Goal: Task Accomplishment & Management: Complete application form

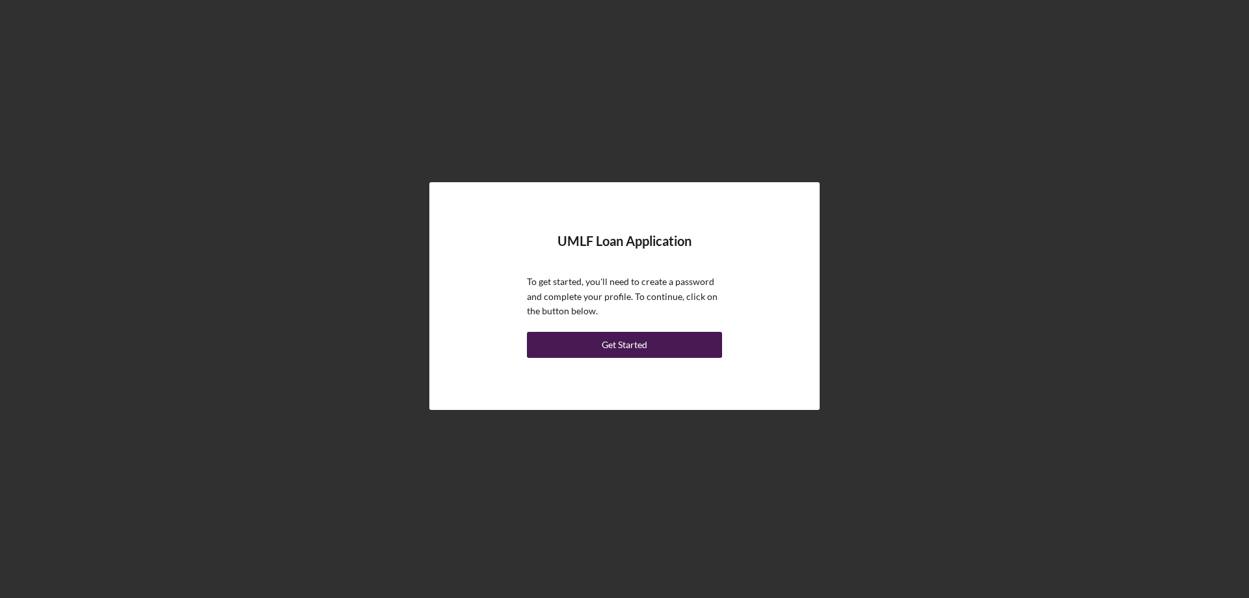
click at [628, 344] on div "Get Started" at bounding box center [625, 345] width 46 height 26
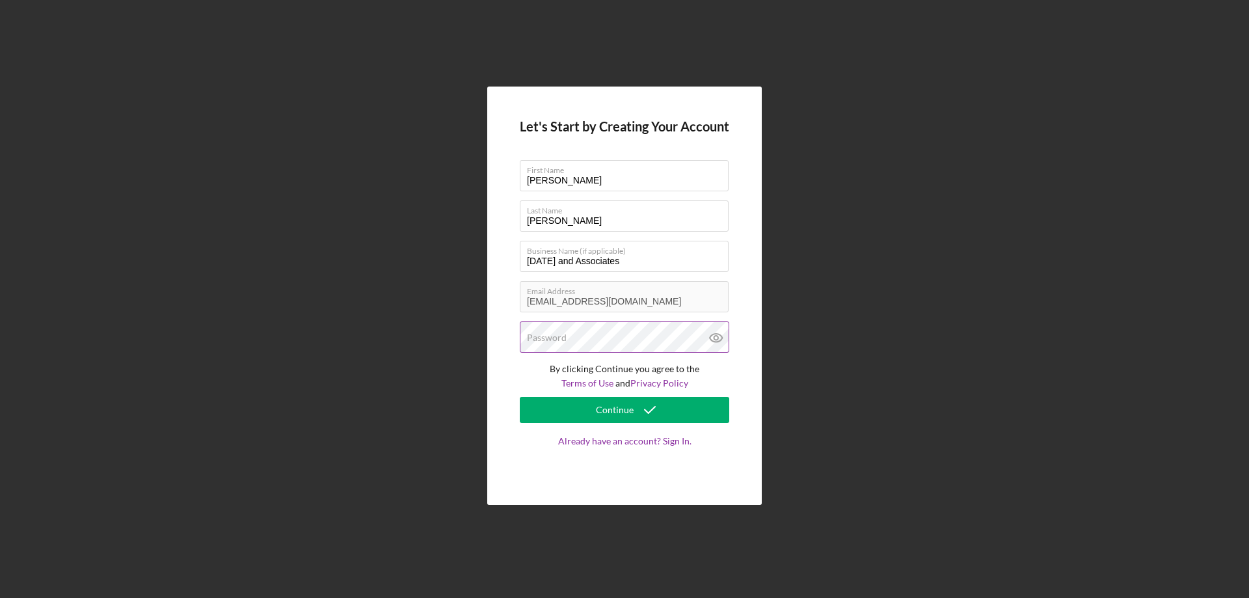
click at [565, 328] on div "Password" at bounding box center [624, 337] width 209 height 33
click at [586, 404] on button "Continue" at bounding box center [624, 410] width 209 height 26
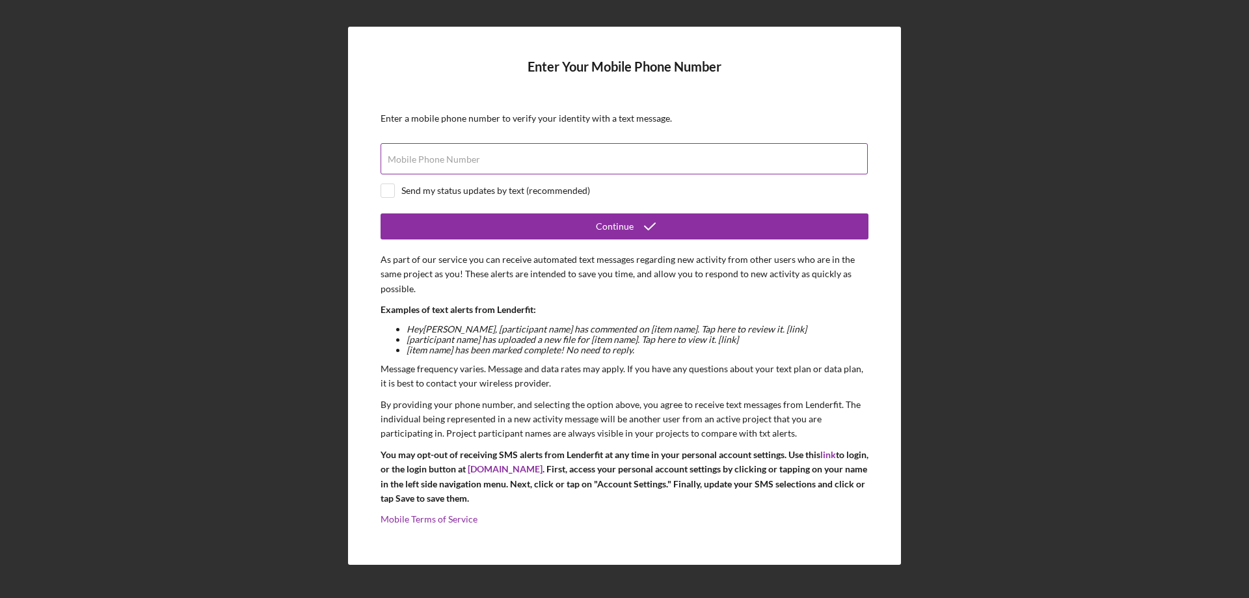
click at [407, 160] on label "Mobile Phone Number" at bounding box center [434, 159] width 92 height 10
click at [407, 160] on input "Mobile Phone Number" at bounding box center [623, 158] width 487 height 31
type input "[PHONE_NUMBER]"
click at [391, 192] on input "checkbox" at bounding box center [387, 190] width 13 height 13
checkbox input "true"
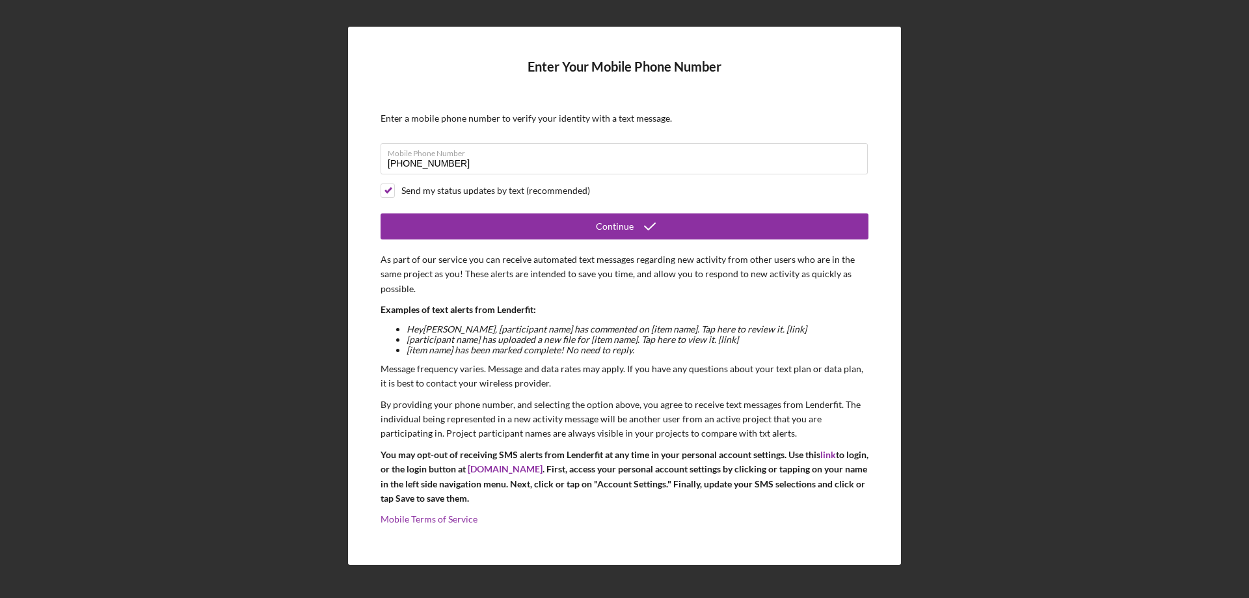
scroll to position [1, 0]
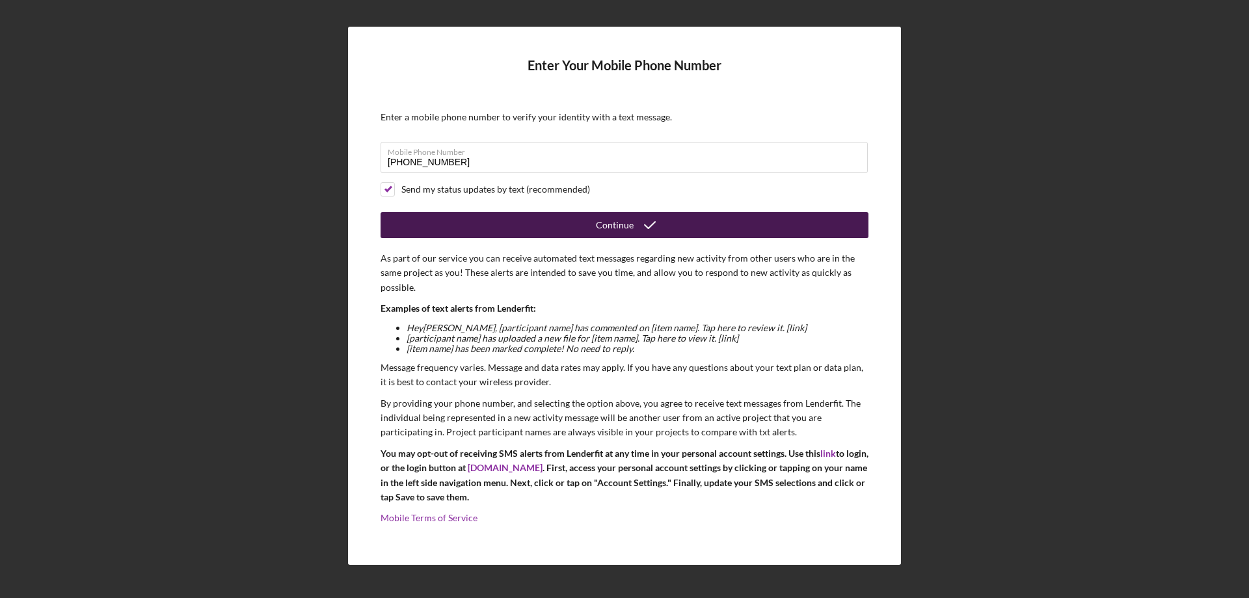
click at [557, 218] on button "Continue" at bounding box center [624, 225] width 488 height 26
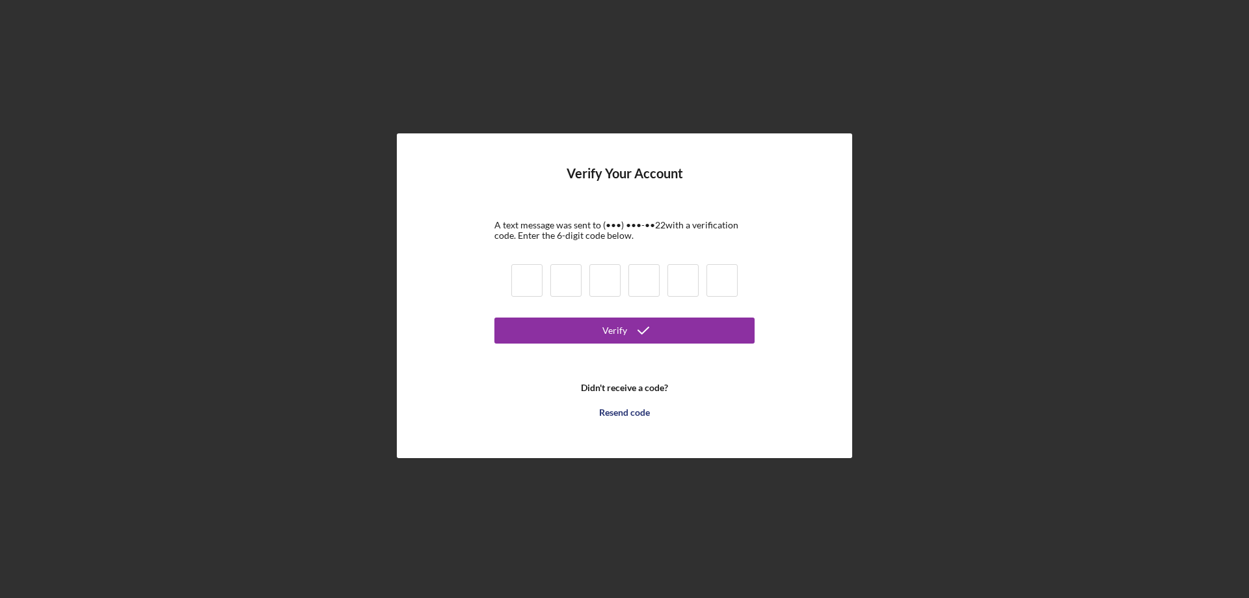
click at [534, 281] on input at bounding box center [526, 280] width 31 height 33
type input "7"
type input "5"
type input "9"
type input "7"
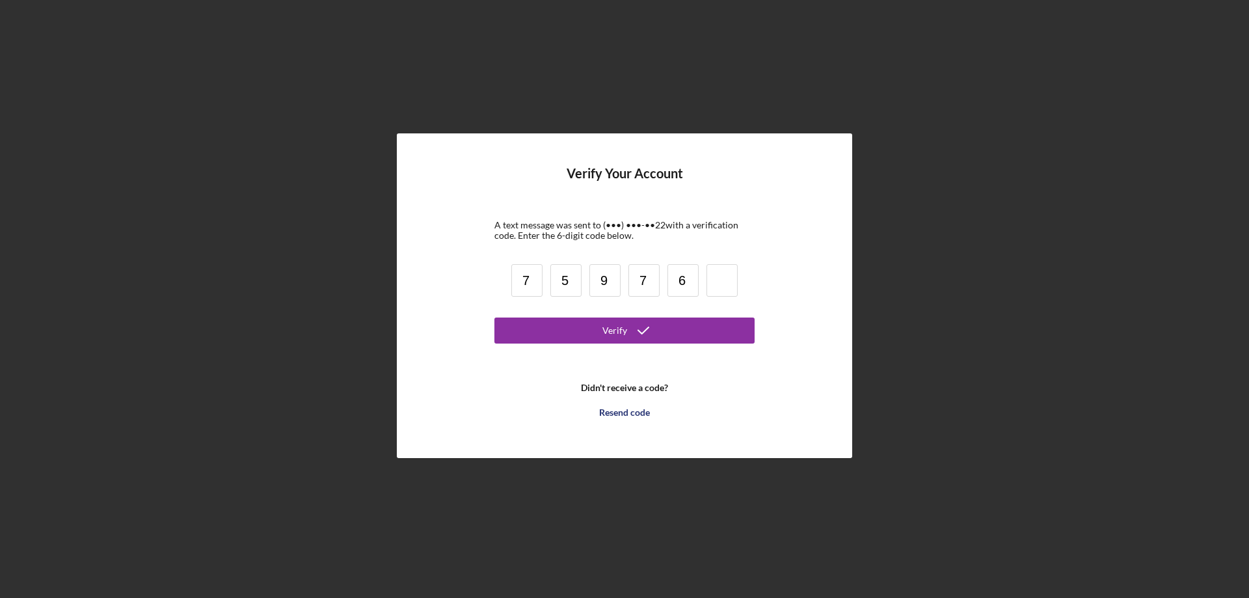
type input "6"
type input "0"
click at [602, 342] on button "Verify" at bounding box center [624, 330] width 260 height 26
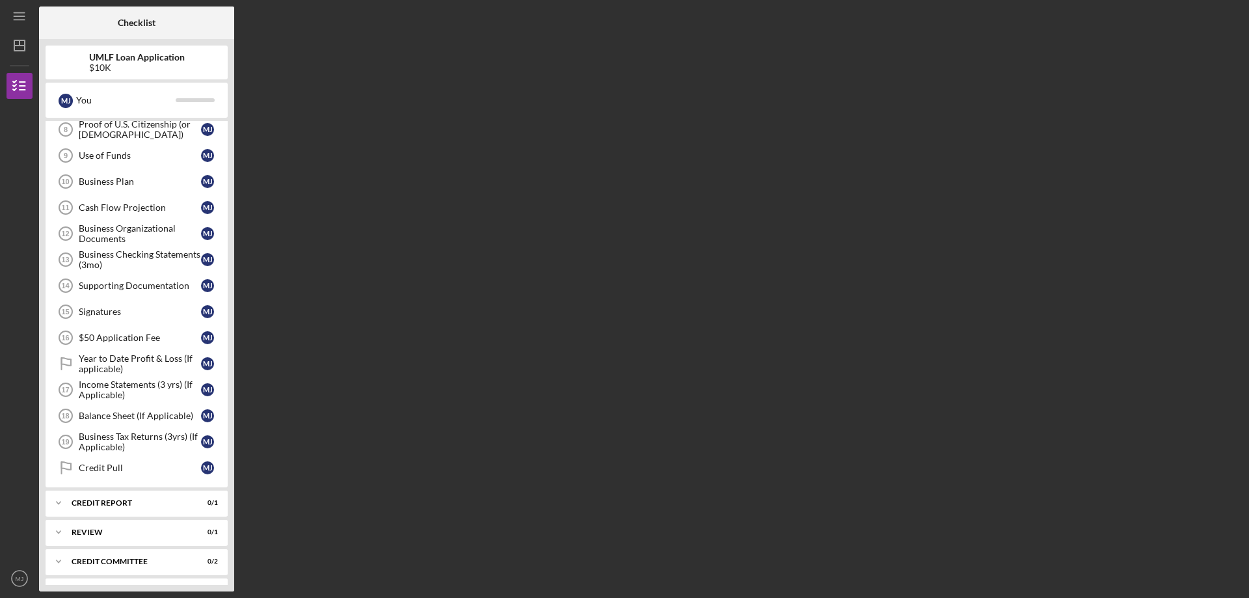
scroll to position [269, 0]
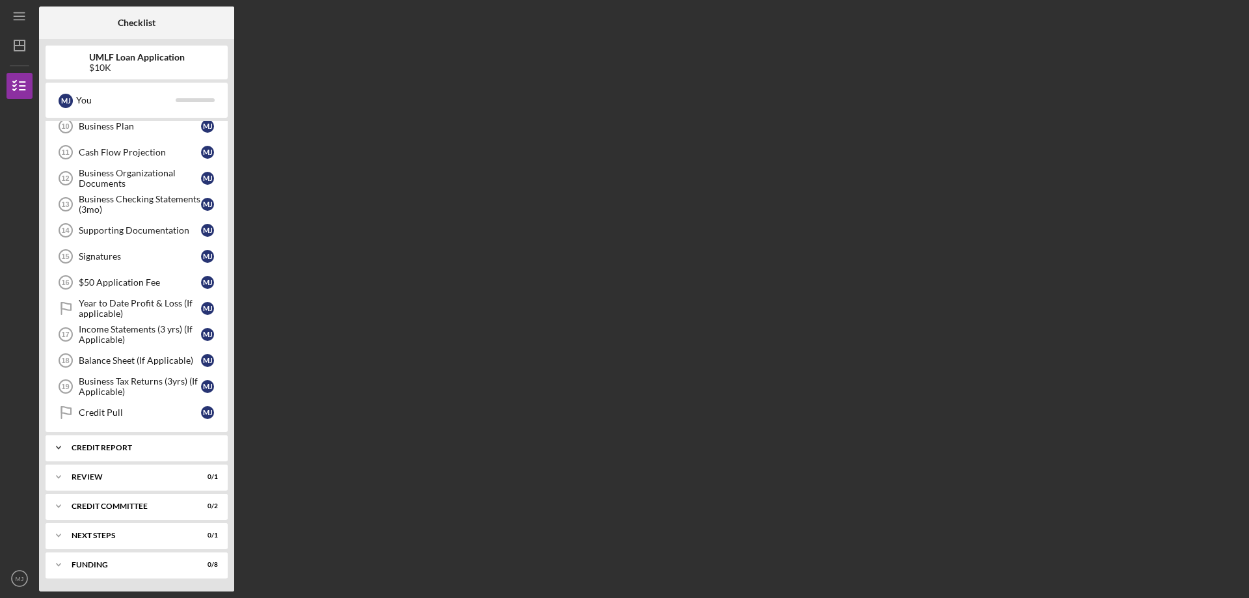
click at [96, 444] on div "Credit report" at bounding box center [142, 448] width 140 height 8
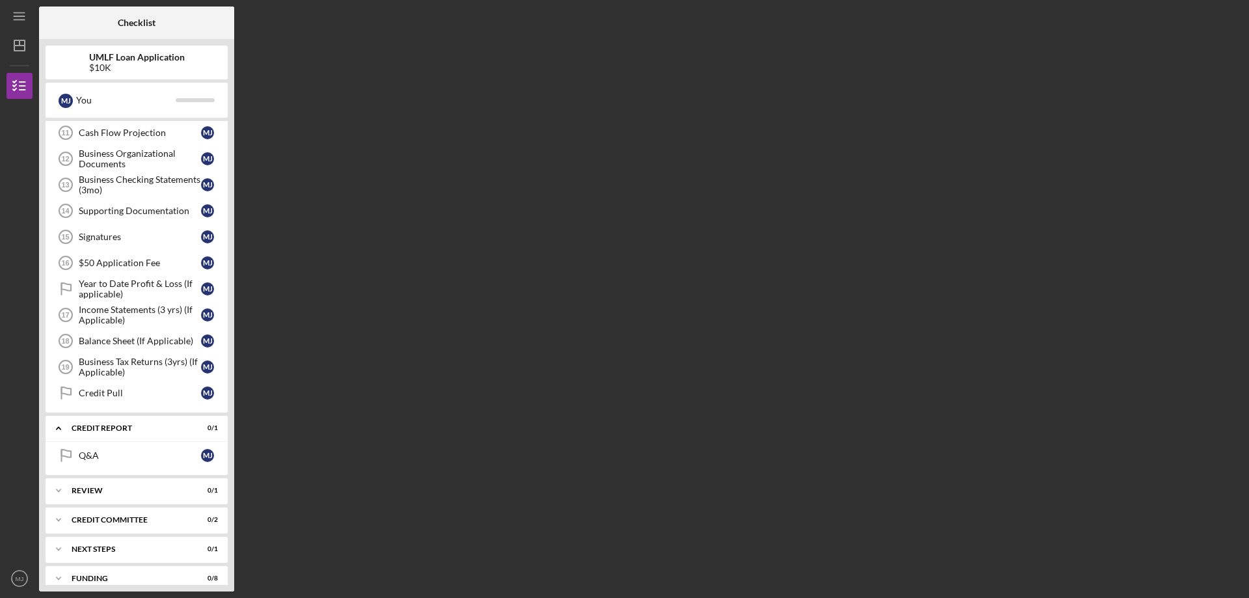
scroll to position [302, 0]
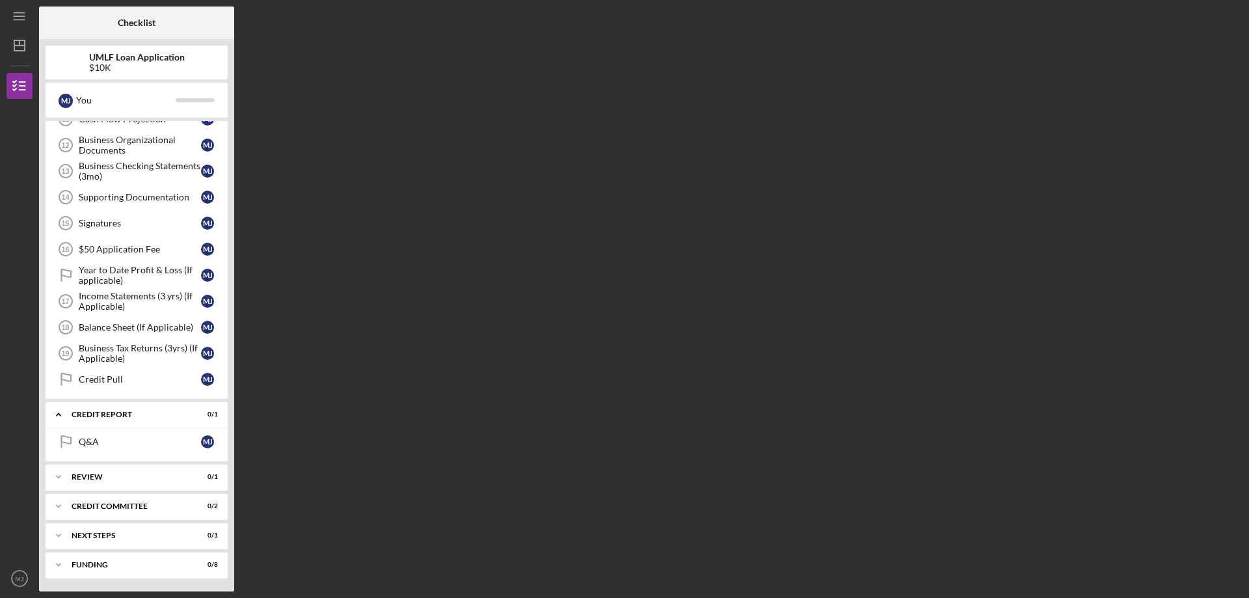
drag, startPoint x: 116, startPoint y: 379, endPoint x: 522, endPoint y: 286, distance: 416.2
click at [116, 379] on div "Credit Pull" at bounding box center [140, 379] width 122 height 10
